Goal: Find specific page/section: Find specific page/section

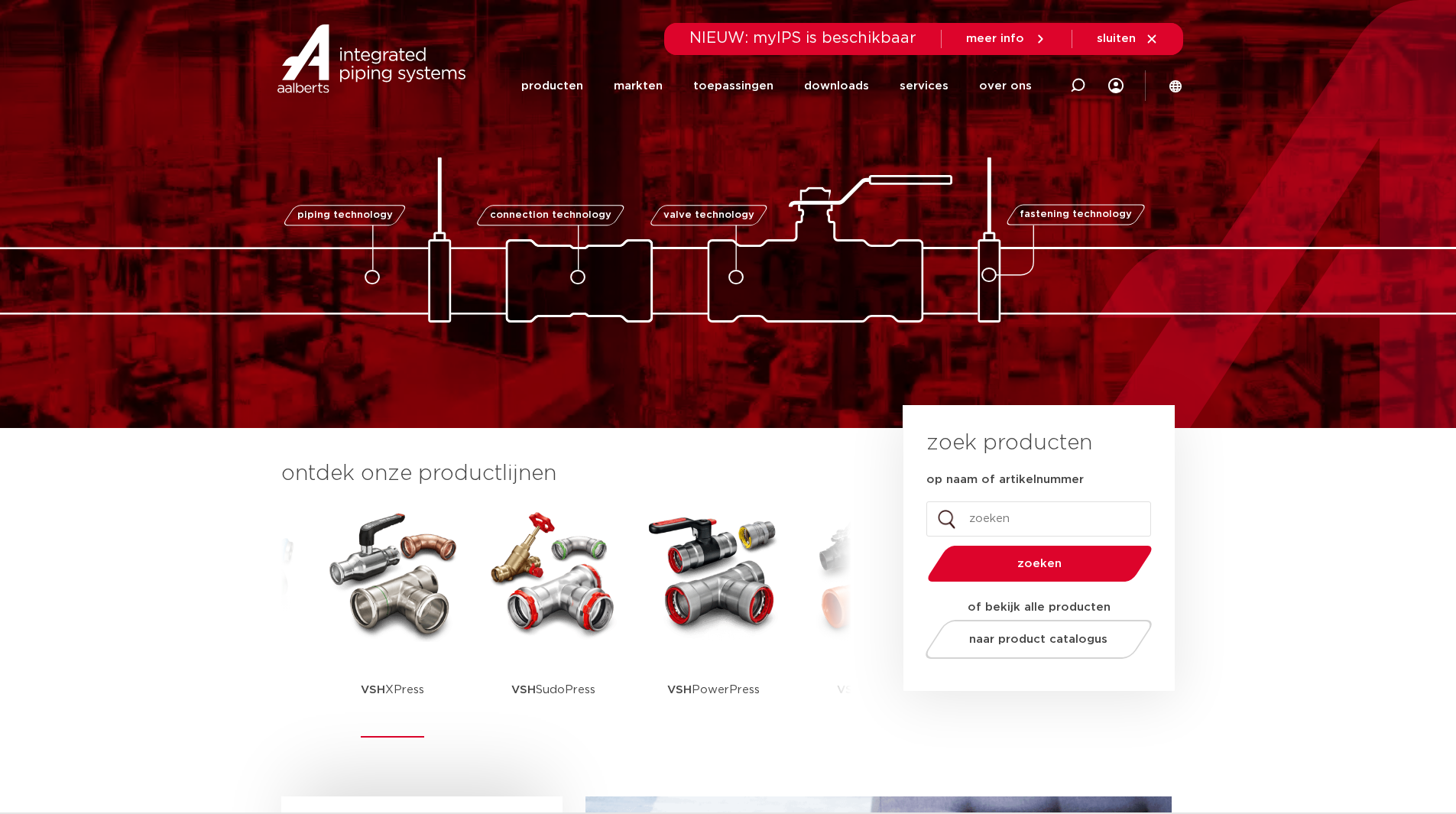
click at [383, 588] on img at bounding box center [393, 573] width 138 height 138
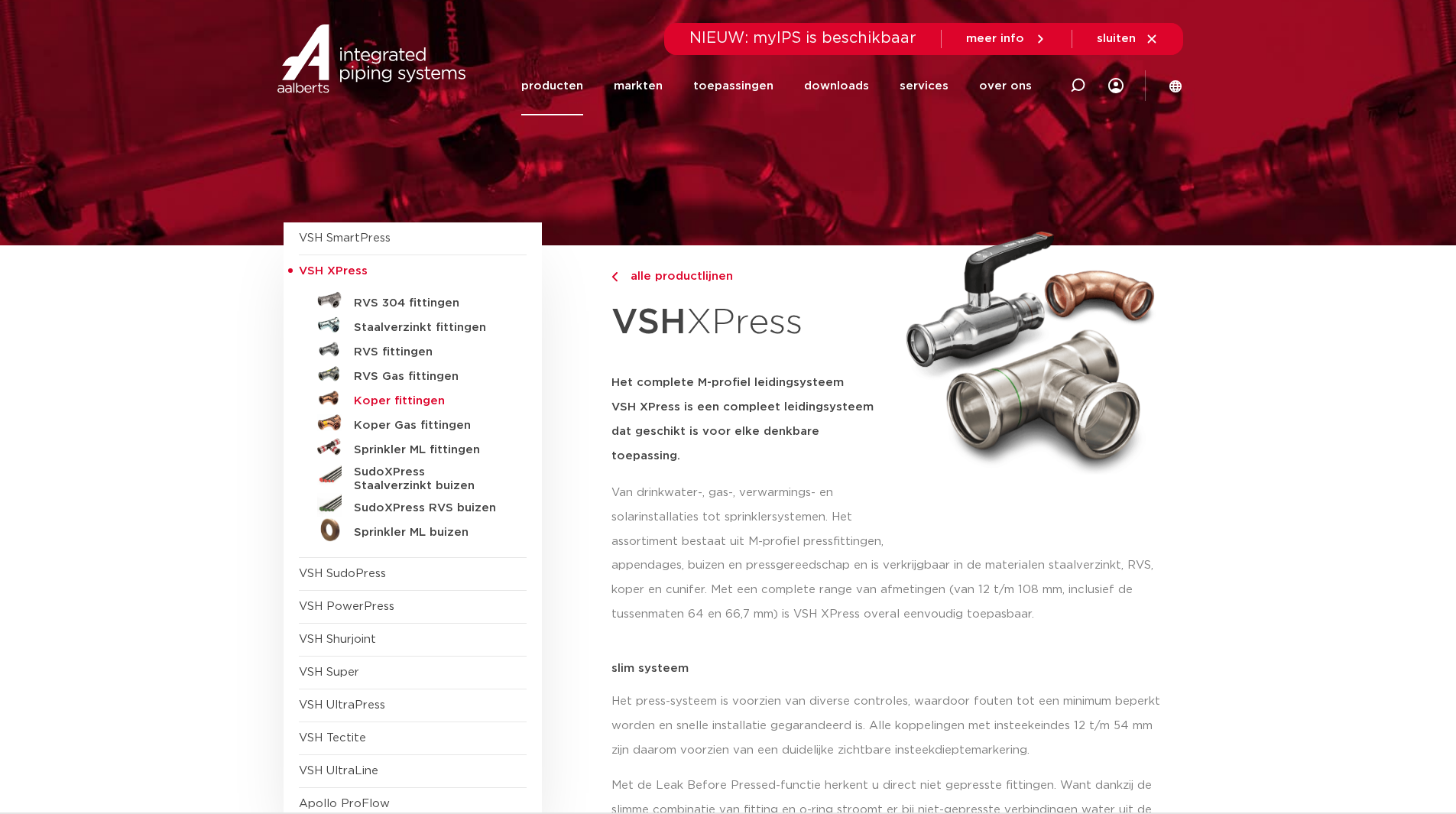
click at [400, 400] on h5 "Koper fittingen" at bounding box center [430, 401] width 152 height 14
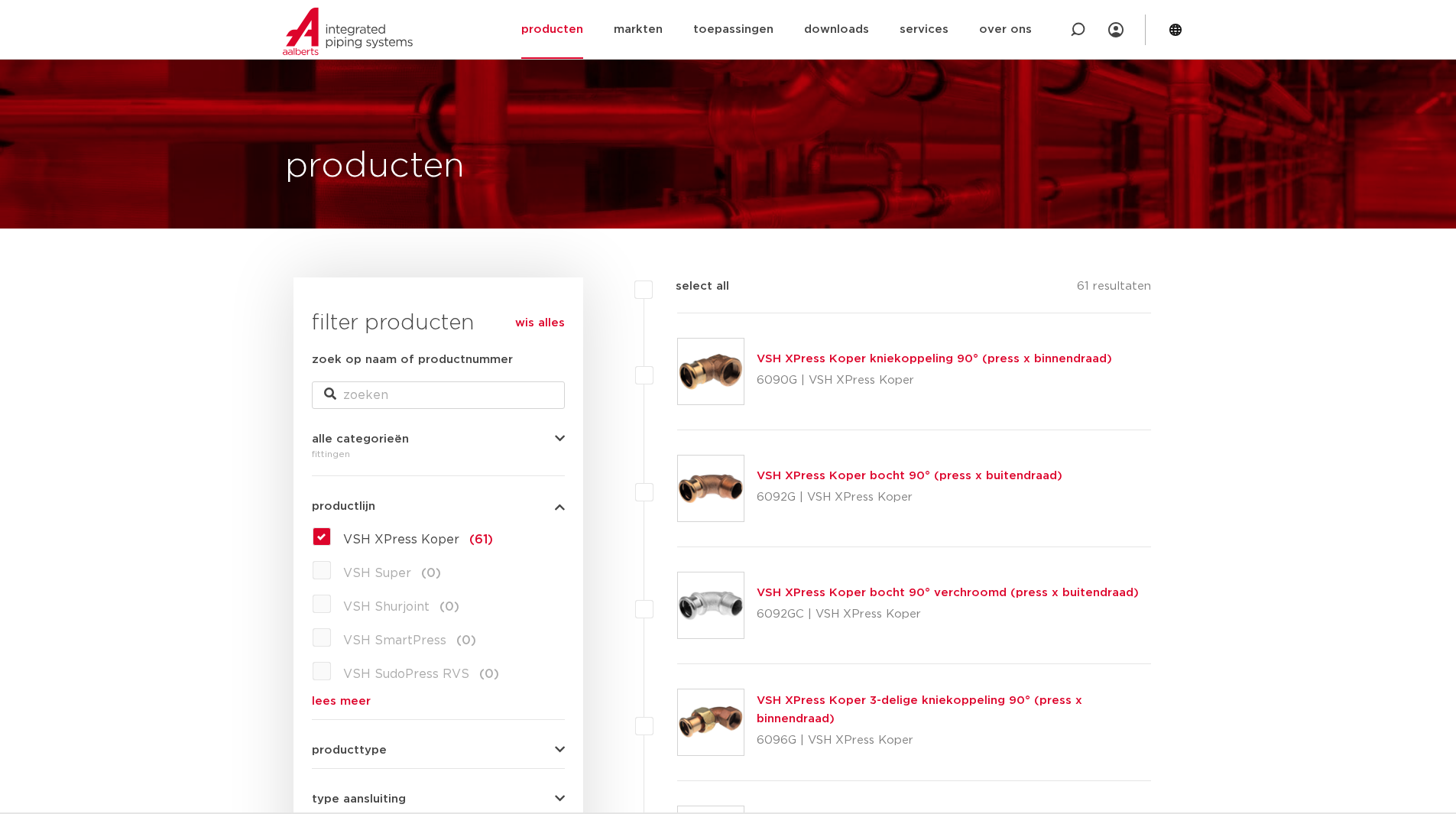
scroll to position [9, 0]
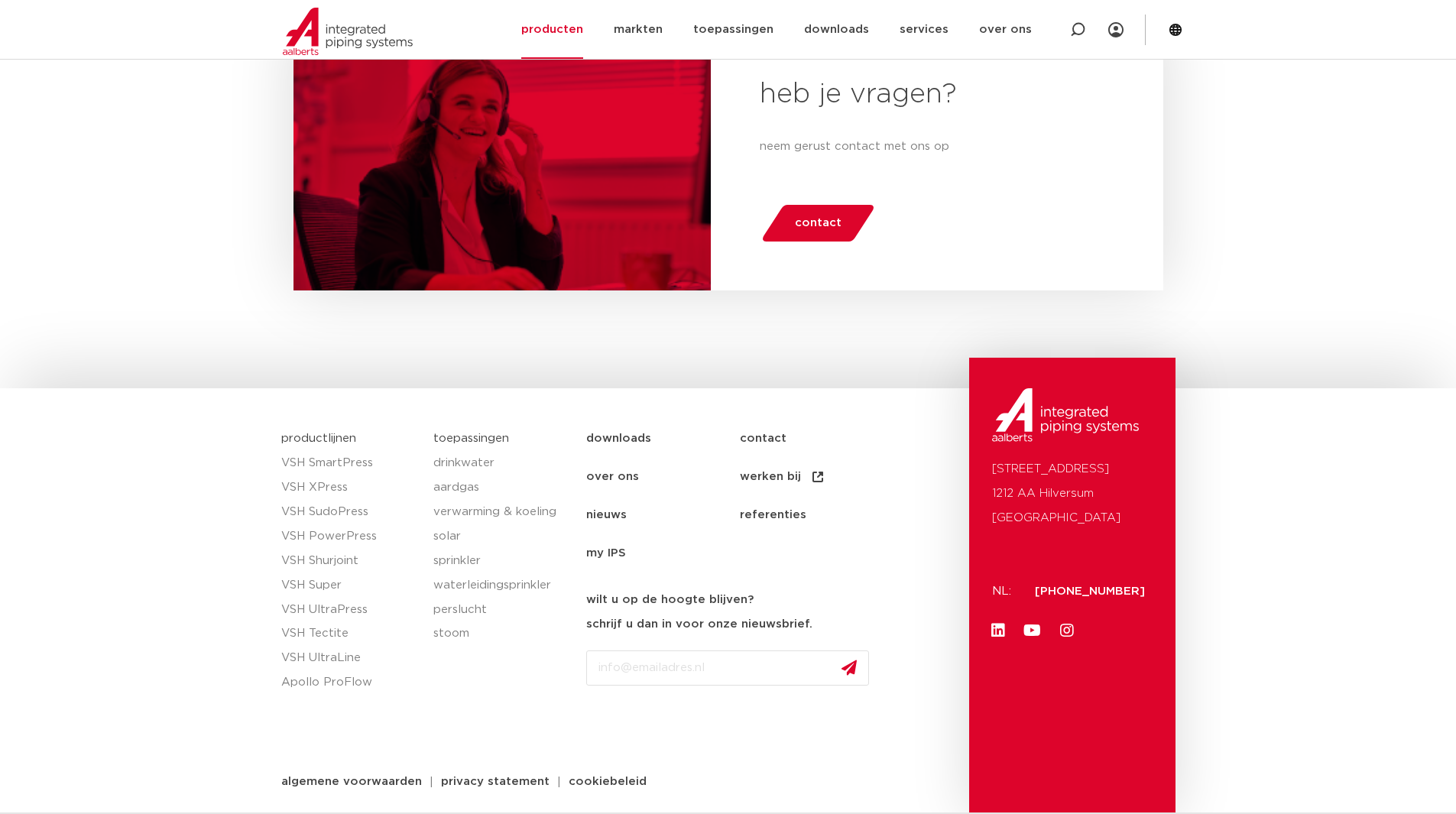
drag, startPoint x: 1199, startPoint y: 430, endPoint x: 1253, endPoint y: 662, distance: 238.2
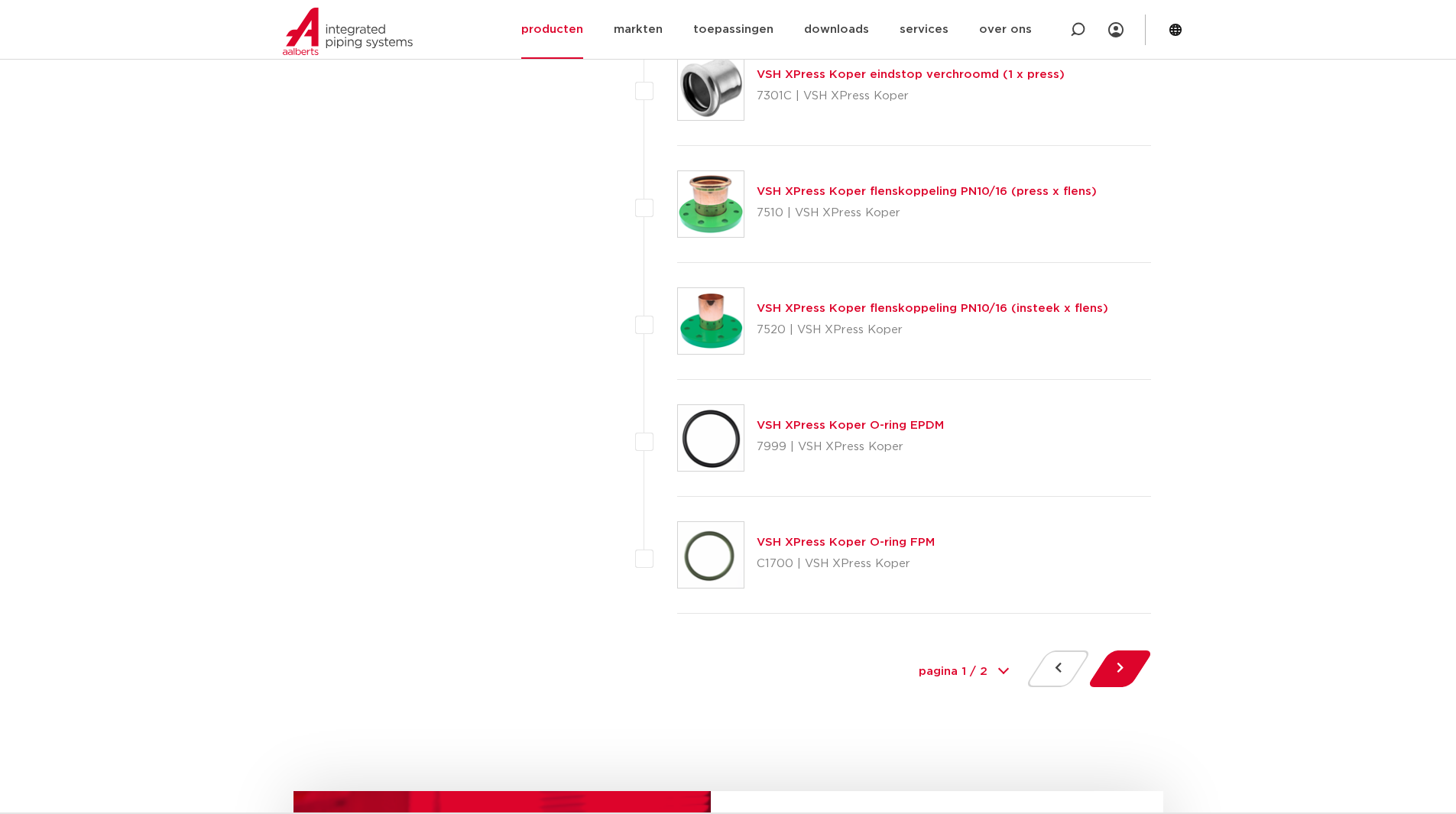
drag, startPoint x: 1352, startPoint y: 365, endPoint x: 1342, endPoint y: 323, distance: 43.2
